Goal: Find contact information: Find contact information

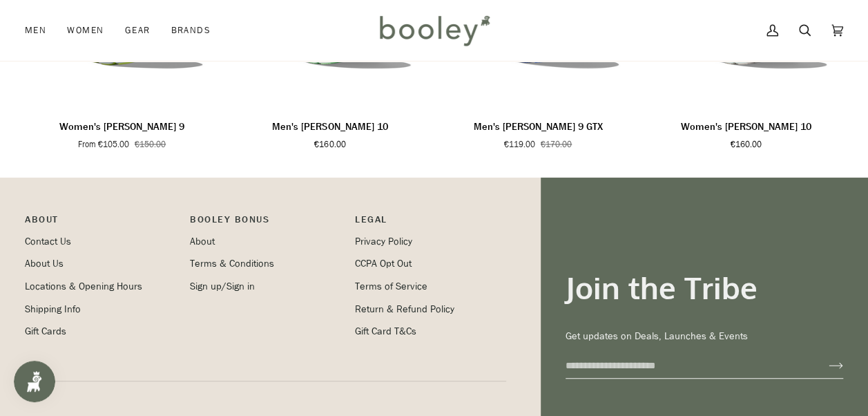
scroll to position [1091, 0]
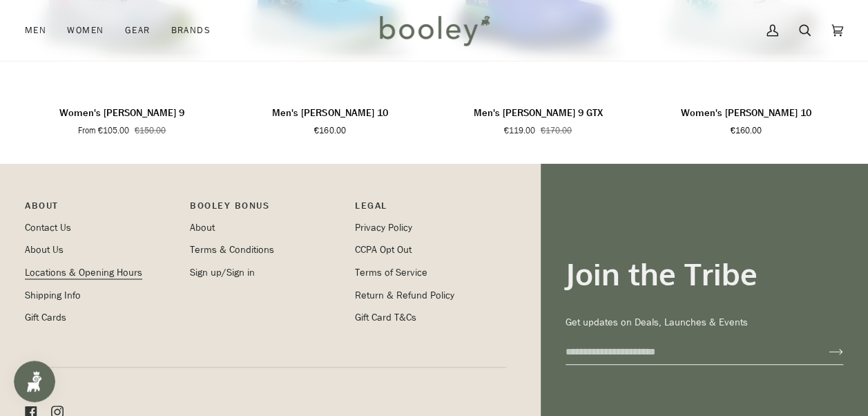
click at [58, 265] on link "Locations & Opening Hours" at bounding box center [83, 271] width 117 height 13
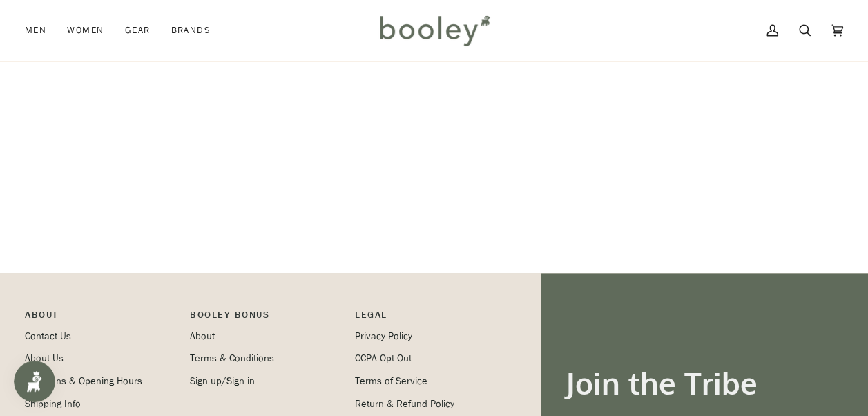
scroll to position [598, 0]
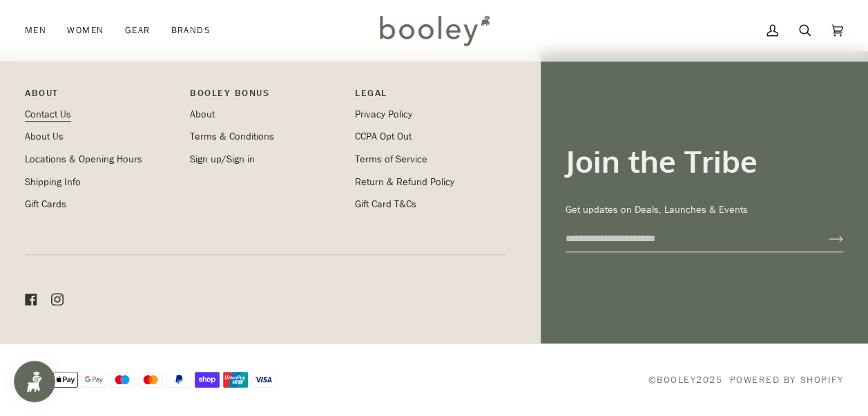
click at [52, 117] on link "Contact Us" at bounding box center [48, 114] width 46 height 13
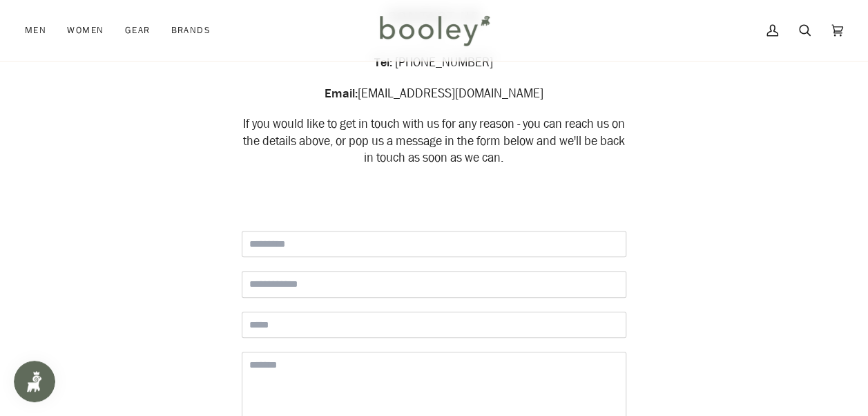
scroll to position [111, 0]
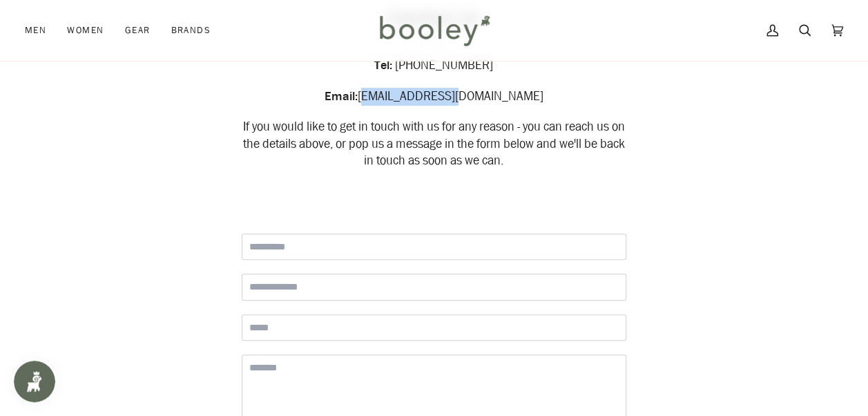
drag, startPoint x: 412, startPoint y: 97, endPoint x: 493, endPoint y: 94, distance: 81.6
click at [493, 94] on div "Email: [EMAIL_ADDRESS][DOMAIN_NAME]" at bounding box center [434, 96] width 385 height 17
copy span "[EMAIL_ADDRESS][DOMAIN_NAME]"
click at [517, 87] on div "Tel: [PHONE_NUMBER] Email: [EMAIL_ADDRESS][DOMAIN_NAME] If you would like to ge…" at bounding box center [434, 113] width 385 height 113
drag, startPoint x: 493, startPoint y: 93, endPoint x: 413, endPoint y: 86, distance: 80.5
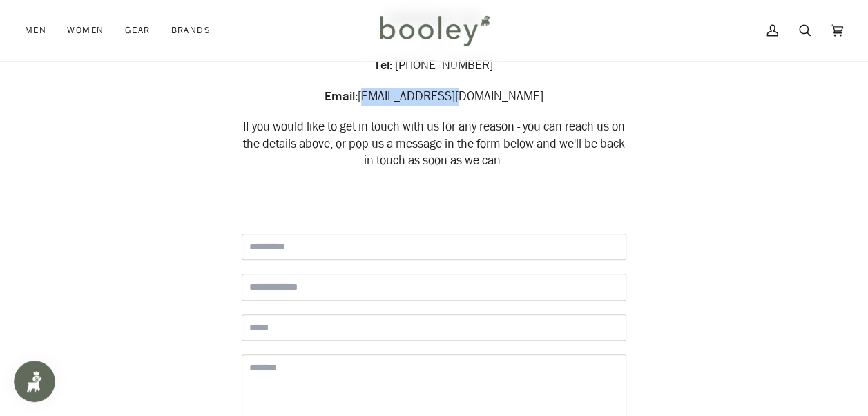
click at [413, 86] on div "Tel: [PHONE_NUMBER] Email: [EMAIL_ADDRESS][DOMAIN_NAME] If you would like to ge…" at bounding box center [434, 113] width 385 height 113
copy span "[EMAIL_ADDRESS][DOMAIN_NAME]"
